Goal: Transaction & Acquisition: Purchase product/service

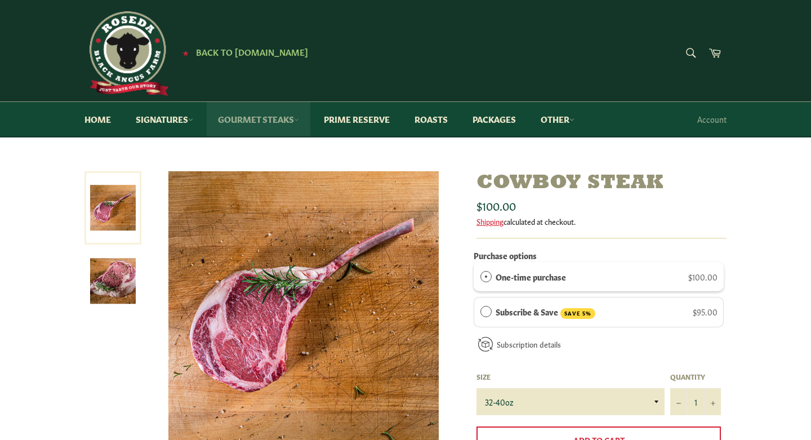
click at [248, 122] on link "Gourmet Steaks" at bounding box center [259, 119] width 104 height 34
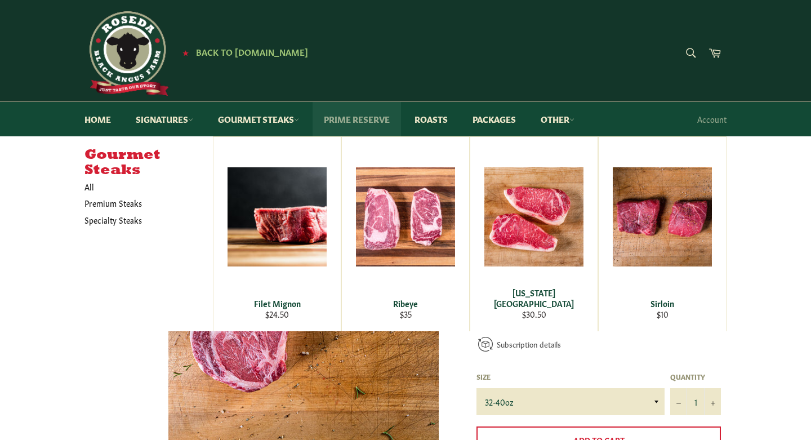
click at [368, 121] on link "Prime Reserve" at bounding box center [357, 119] width 88 height 34
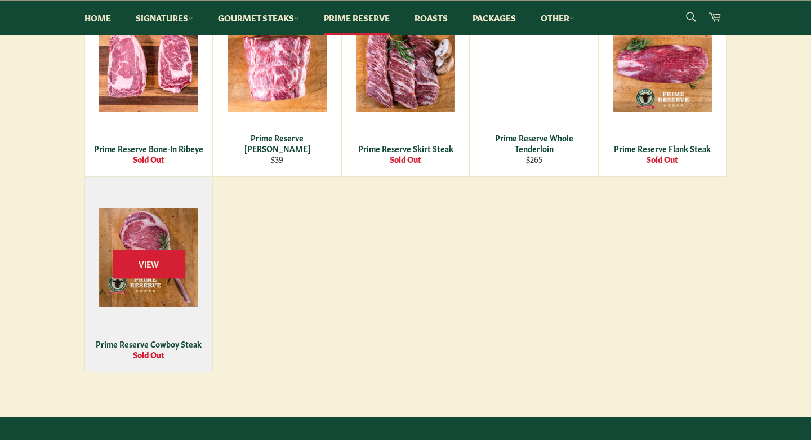
scroll to position [669, 0]
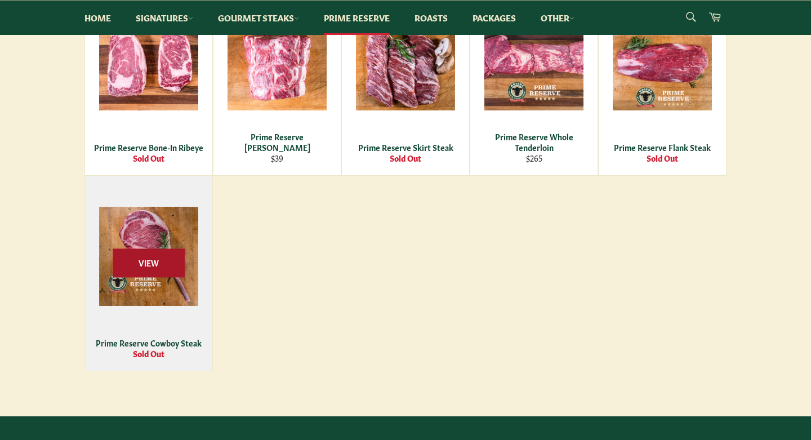
click at [138, 252] on span "View" at bounding box center [149, 263] width 72 height 29
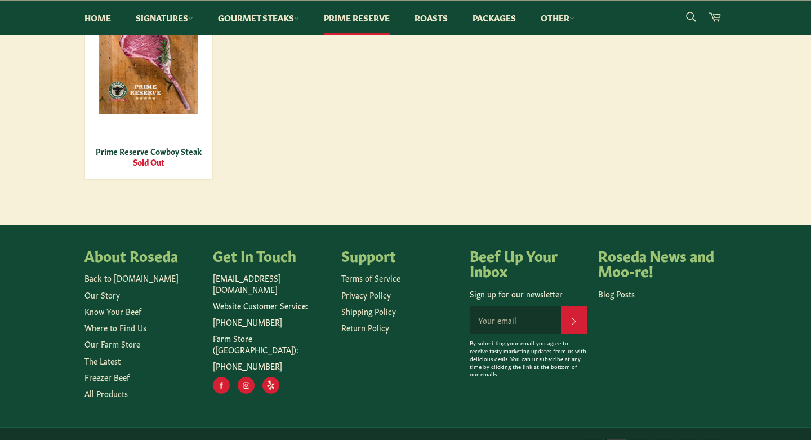
scroll to position [701, 0]
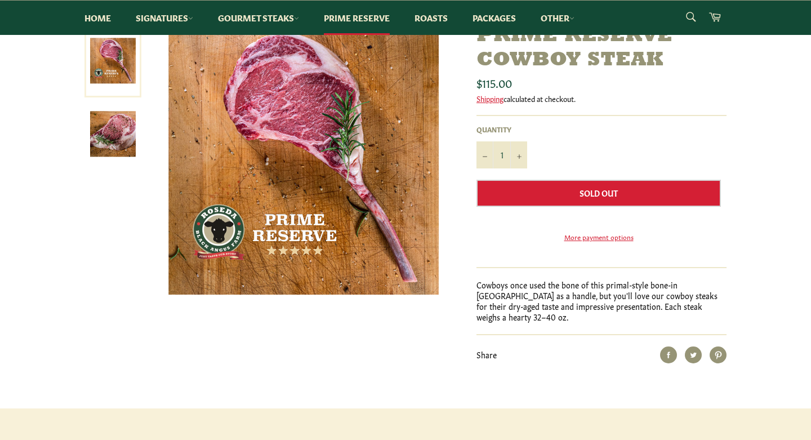
scroll to position [148, 0]
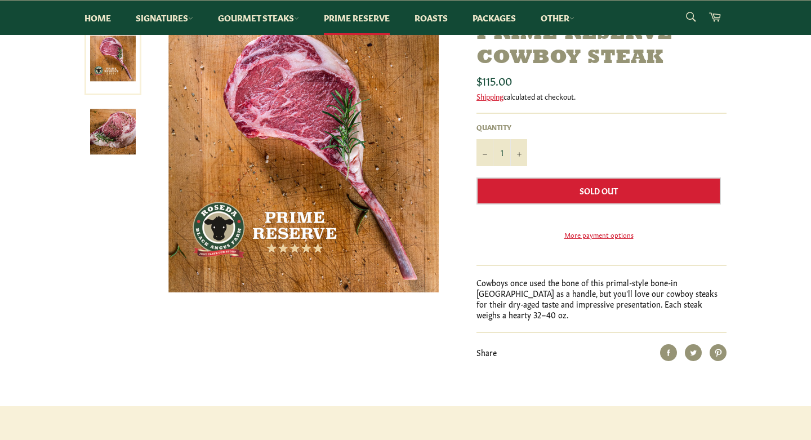
click at [99, 145] on img at bounding box center [113, 132] width 46 height 46
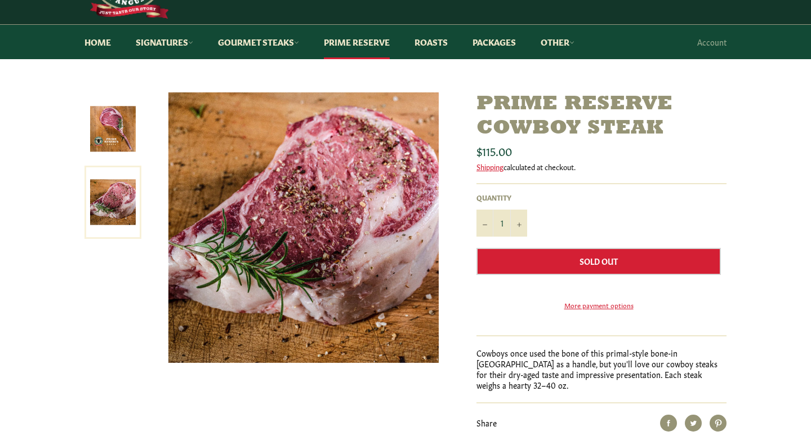
scroll to position [73, 0]
